Goal: Task Accomplishment & Management: Manage account settings

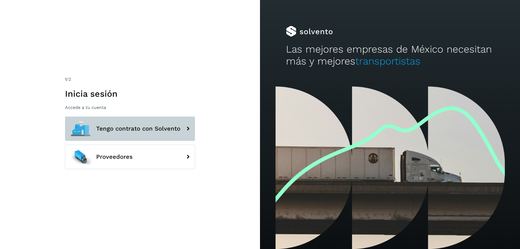
click at [190, 129] on icon at bounding box center [188, 128] width 11 height 11
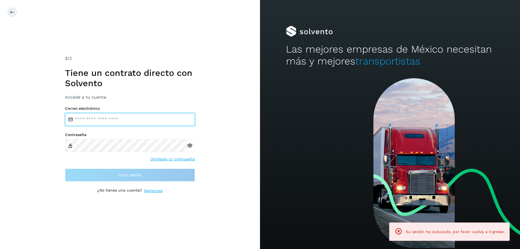
type input "**********"
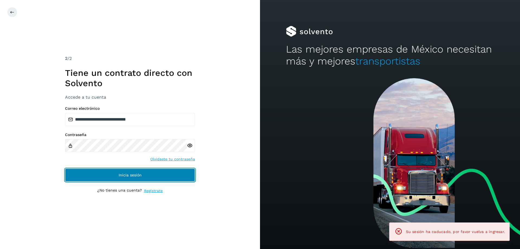
click at [127, 176] on span "Inicia sesión" at bounding box center [130, 175] width 23 height 4
